Goal: Transaction & Acquisition: Purchase product/service

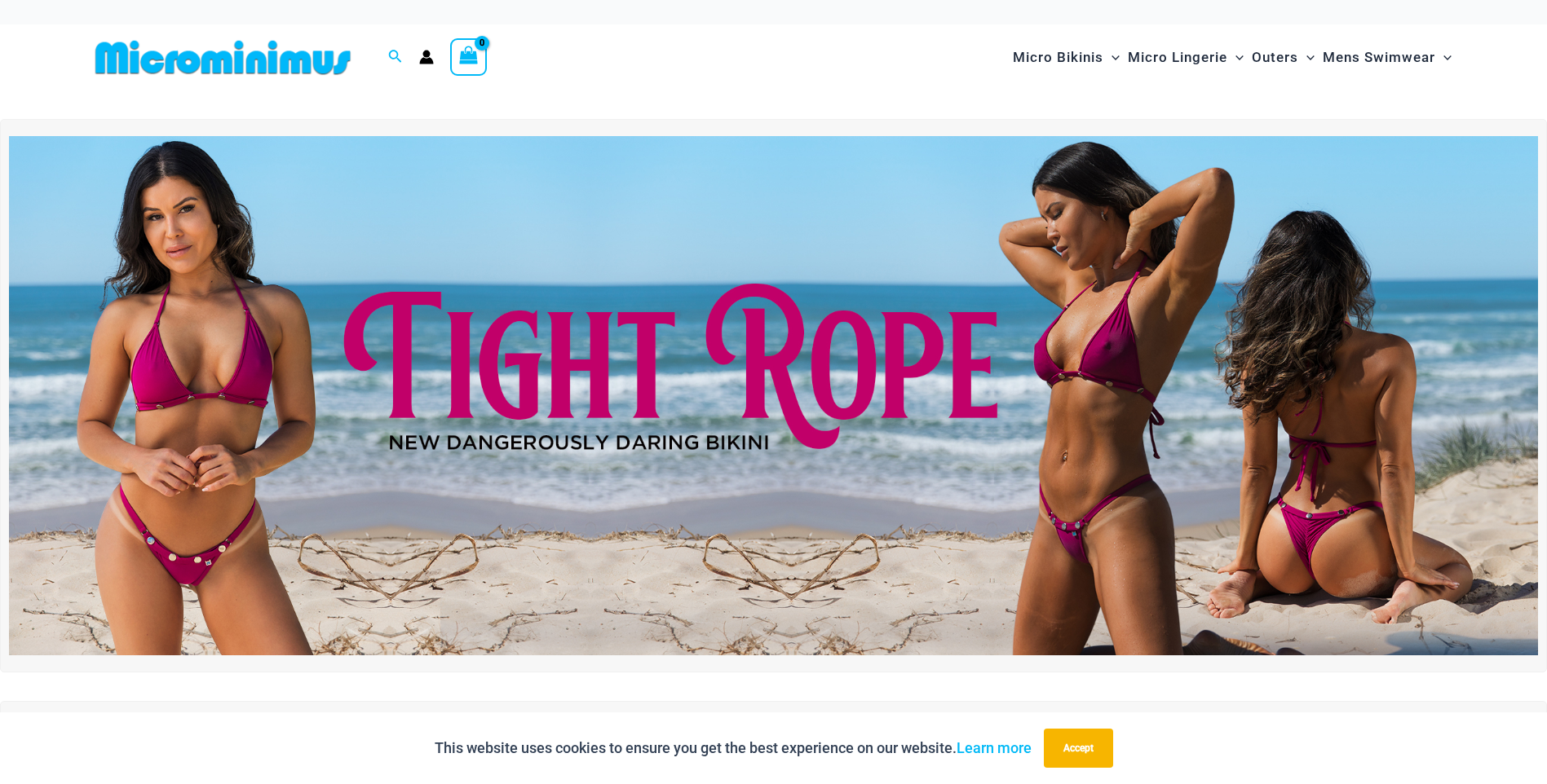
click at [758, 281] on img at bounding box center [774, 395] width 1529 height 519
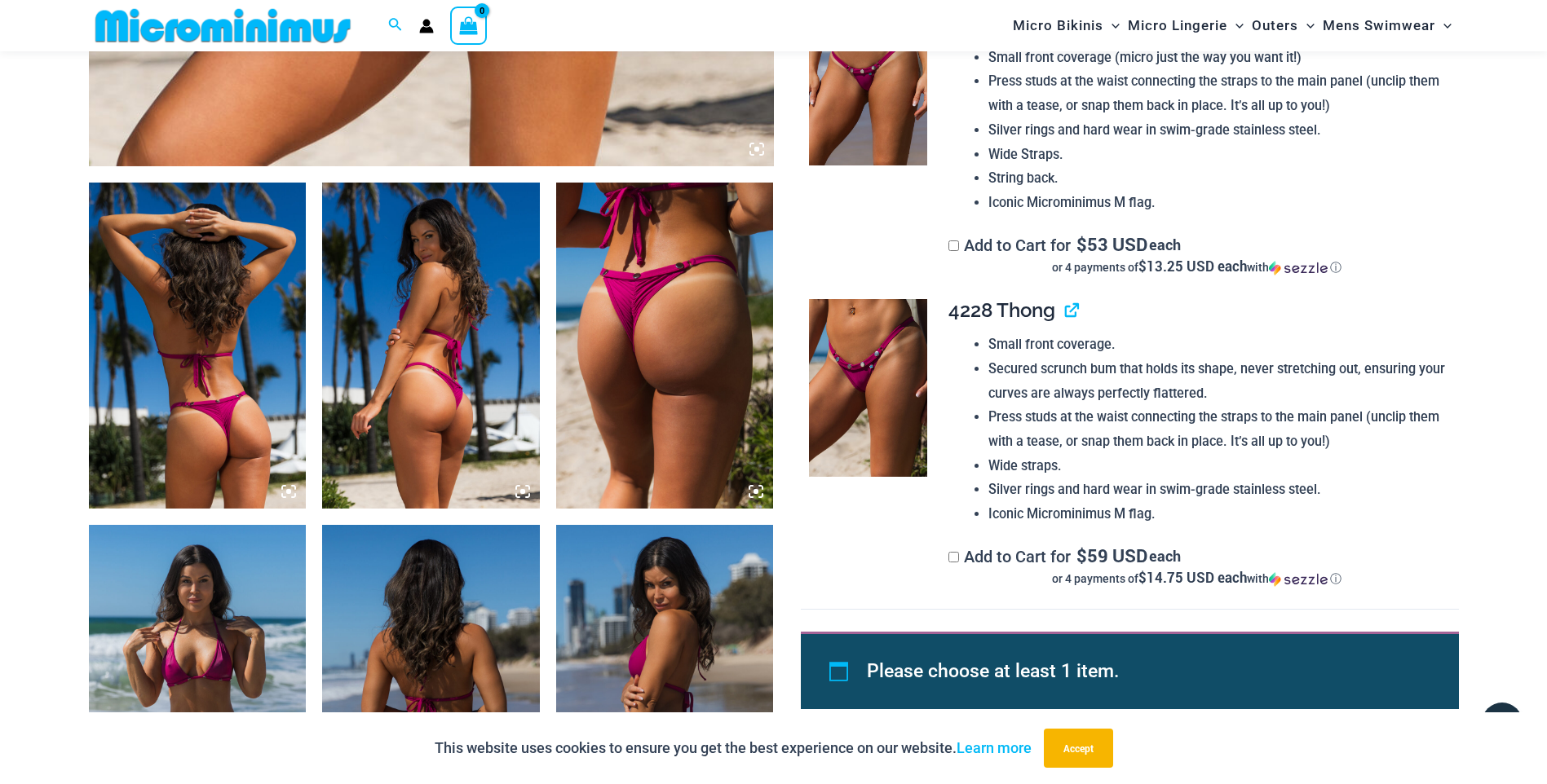
scroll to position [994, 0]
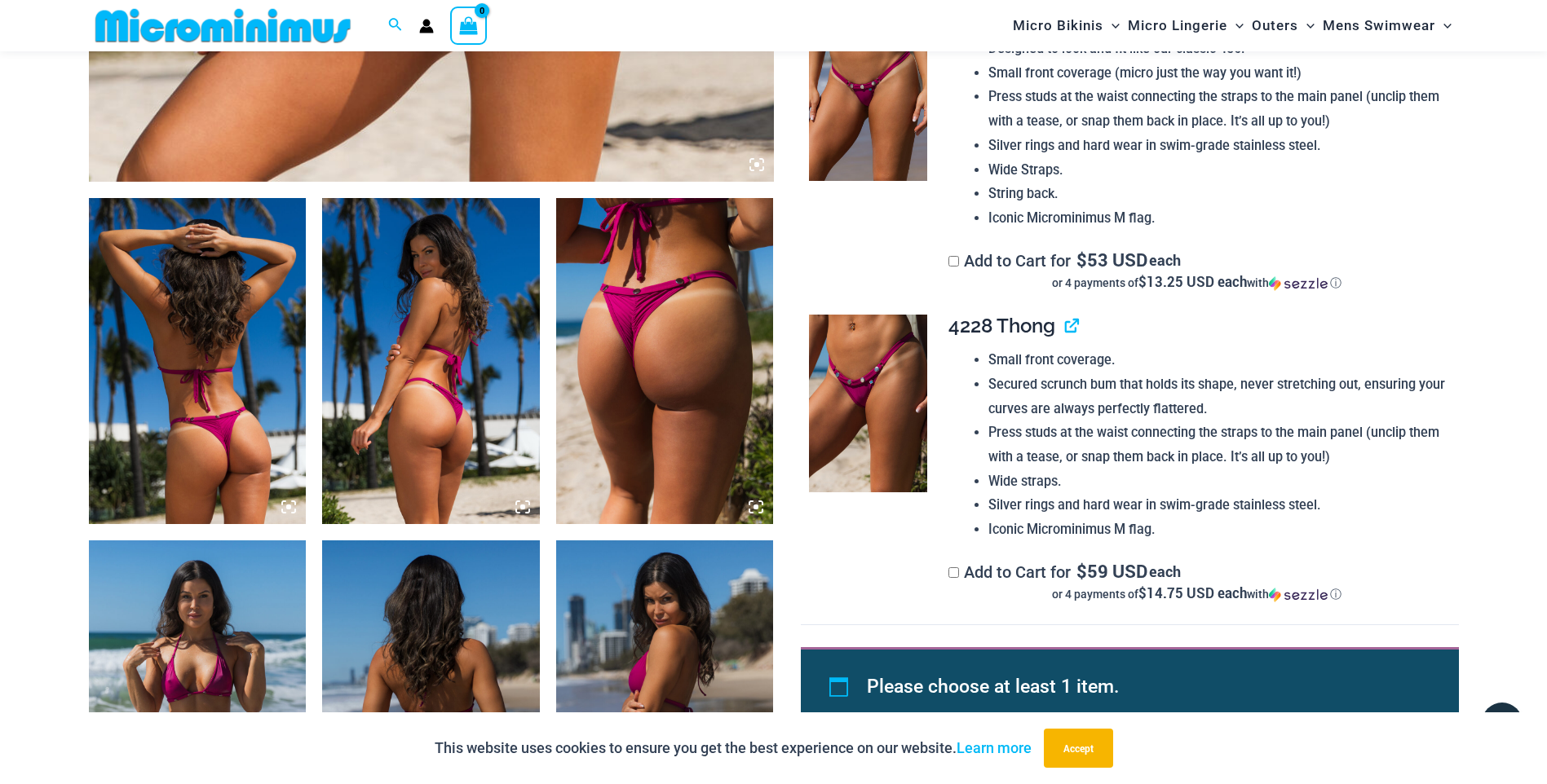
click at [199, 323] on img at bounding box center [198, 361] width 218 height 326
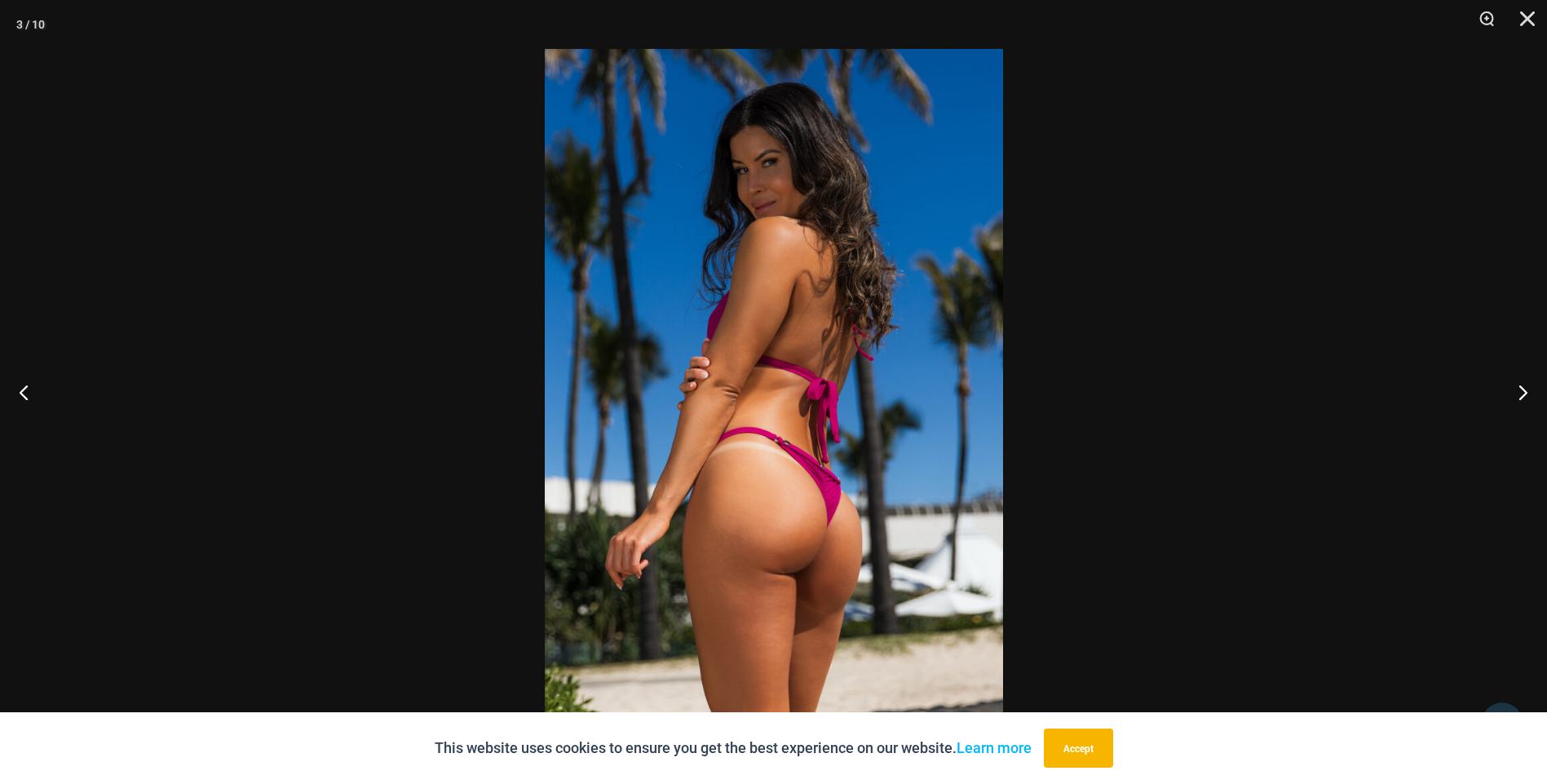
click at [252, 421] on div at bounding box center [774, 392] width 1547 height 784
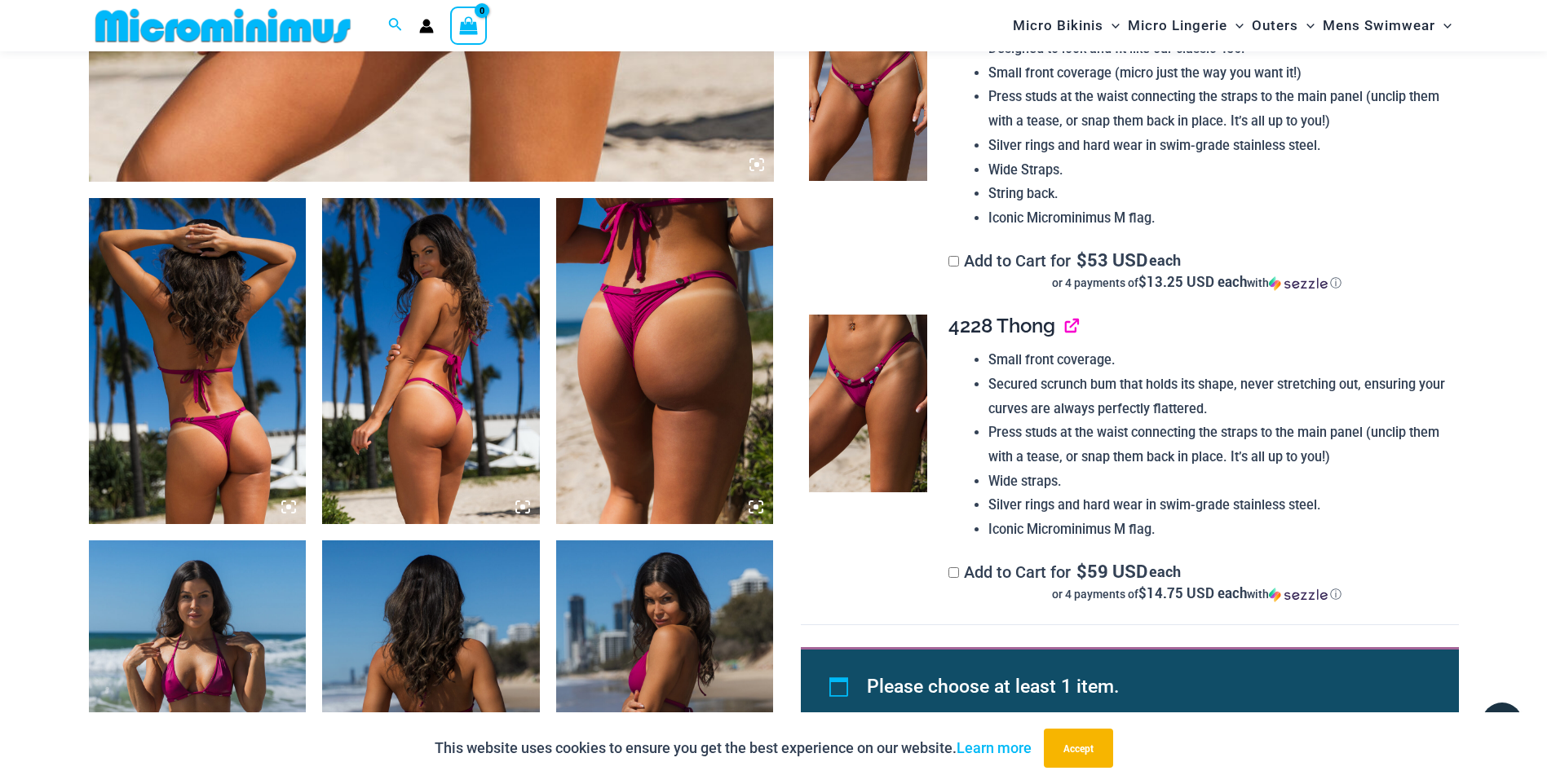
click at [1065, 325] on link "View product" at bounding box center [1065, 325] width 0 height 23
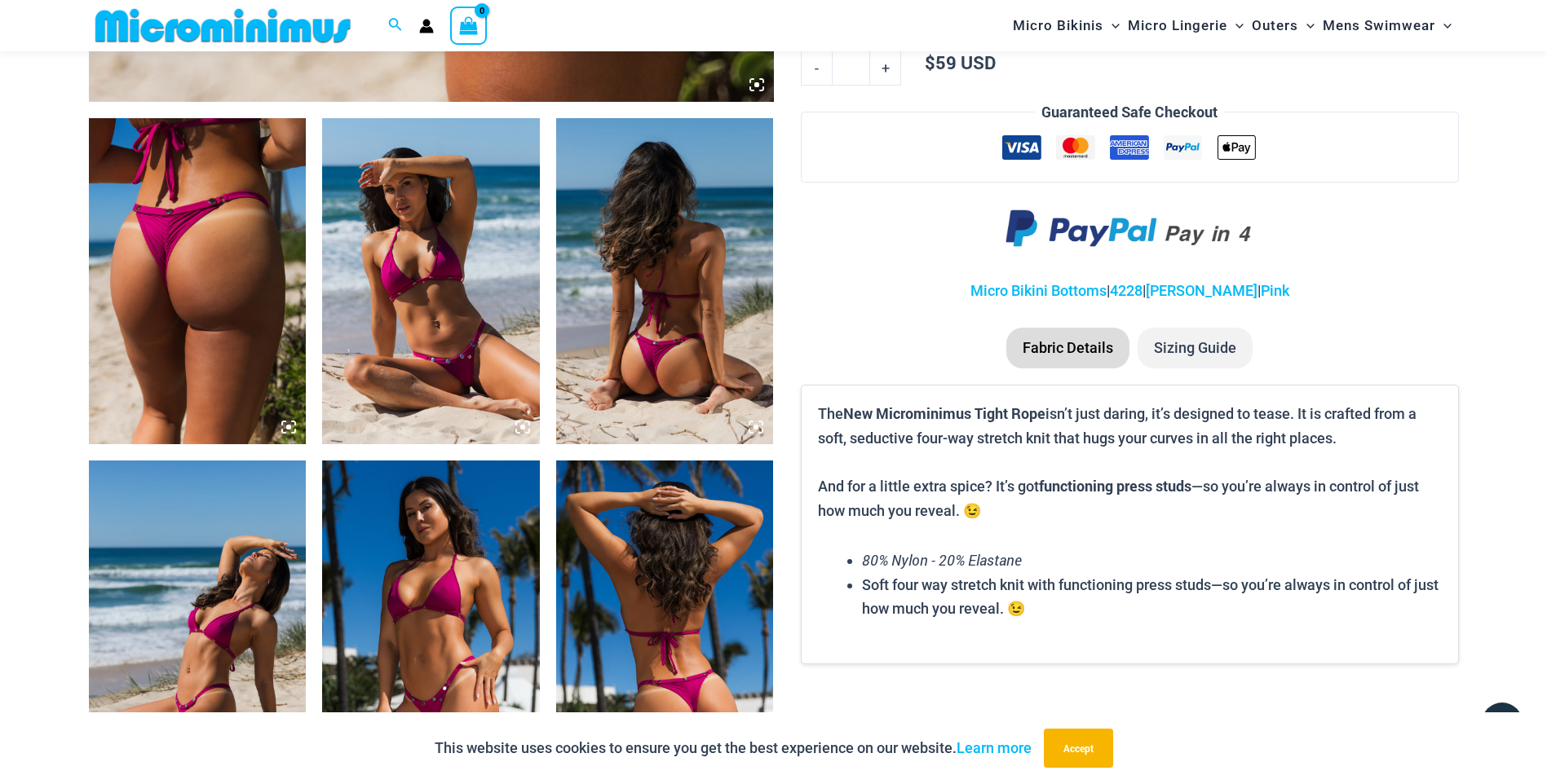
scroll to position [1081, 0]
